Goal: Entertainment & Leisure: Consume media (video, audio)

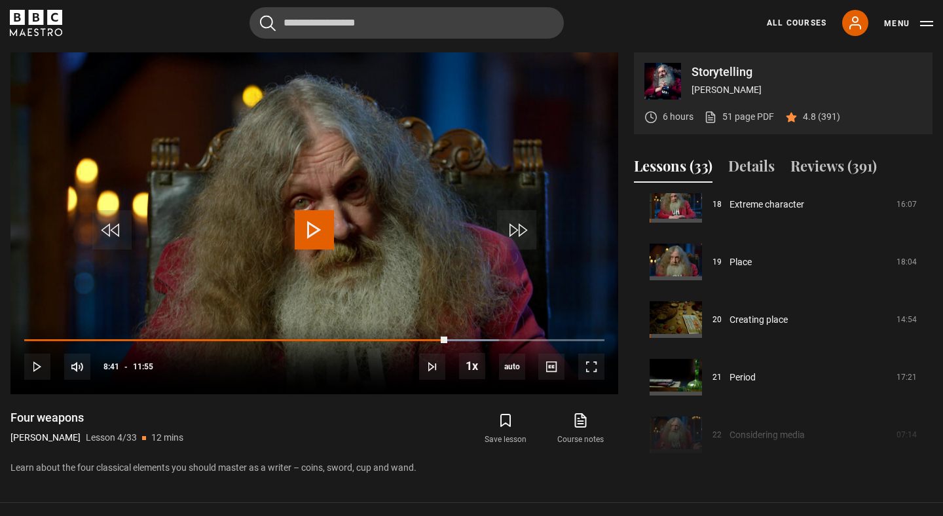
scroll to position [1059, 0]
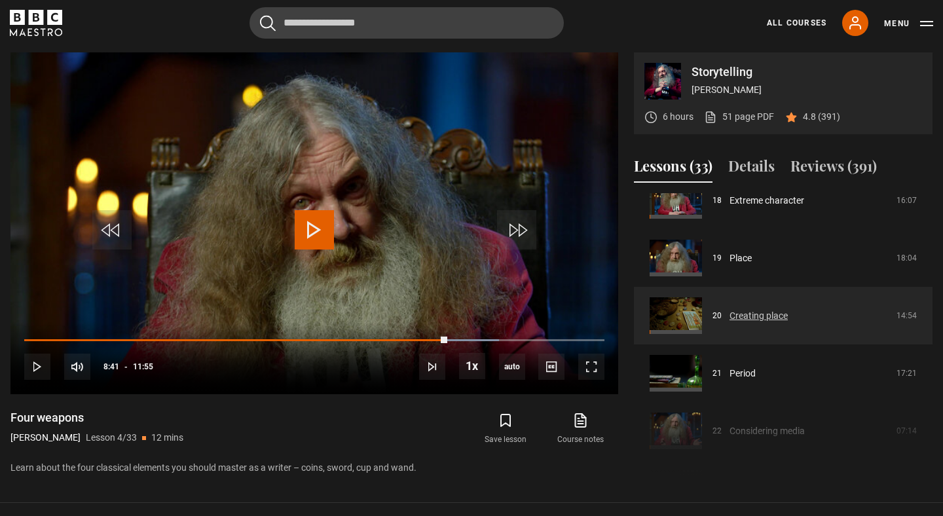
click at [742, 316] on link "Creating place" at bounding box center [759, 316] width 58 height 14
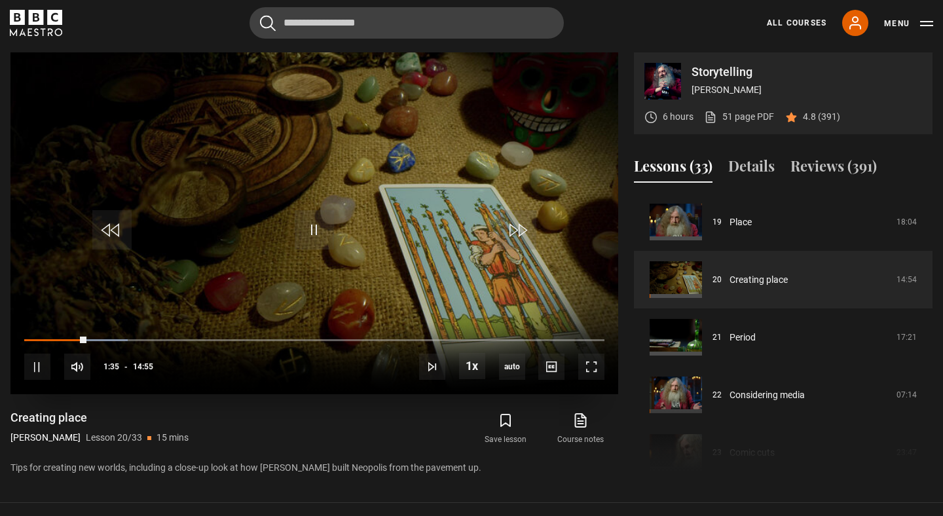
click at [472, 221] on video "Video Player" at bounding box center [314, 223] width 608 height 342
